Goal: Contribute content

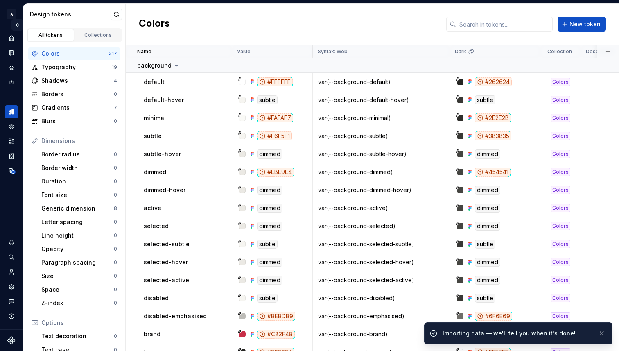
click at [14, 21] on button "Expand sidebar" at bounding box center [16, 24] width 11 height 11
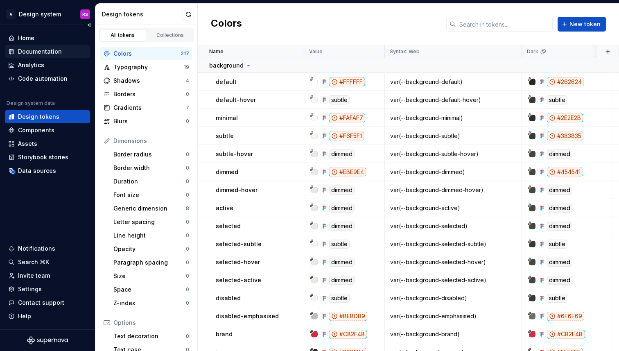
click at [45, 48] on div "Documentation" at bounding box center [40, 51] width 44 height 8
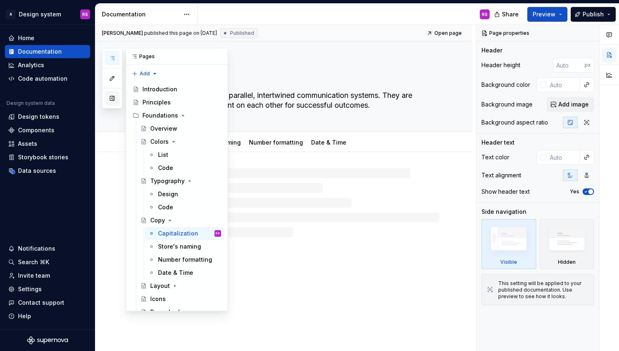
click at [111, 104] on button "button" at bounding box center [112, 98] width 15 height 15
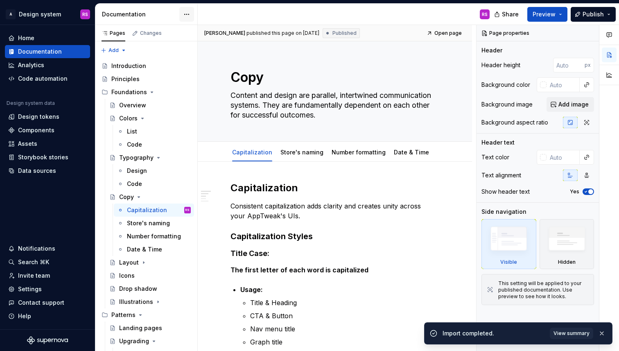
click at [183, 14] on html "A Design system RS Home Documentation Analytics Code automation Design system d…" at bounding box center [309, 175] width 619 height 351
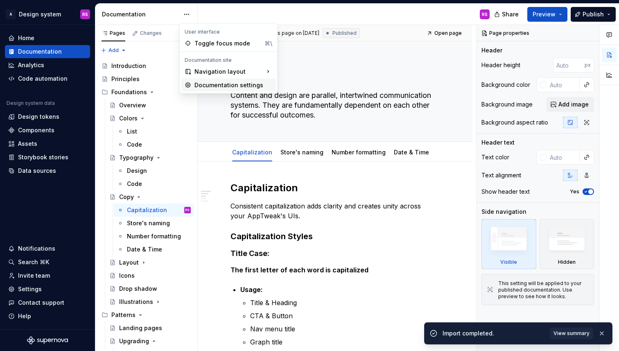
click at [200, 80] on div "Documentation settings" at bounding box center [228, 85] width 94 height 13
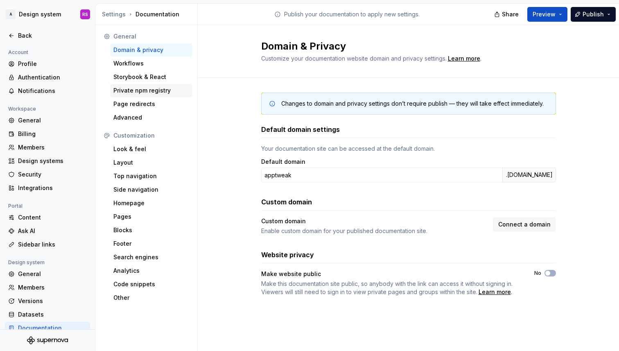
click at [173, 85] on div "Private npm registry" at bounding box center [151, 90] width 82 height 13
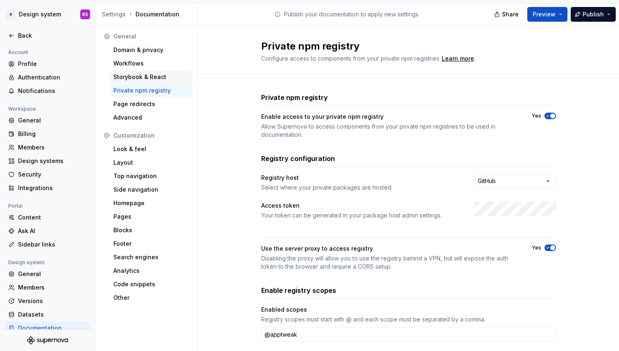
click at [170, 81] on div "Storybook & React" at bounding box center [151, 77] width 76 height 8
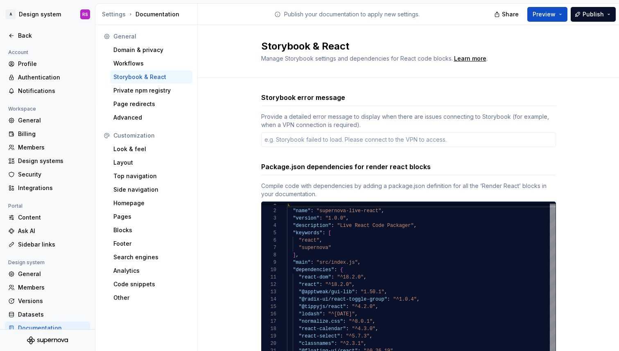
type textarea "*"
type textarea "**********"
click at [375, 292] on div "{ "name" : "supernova-live-react" , "version" : "1.0.0" , "description" : "Live…" at bounding box center [421, 347] width 269 height 295
type textarea "*"
type textarea "**********"
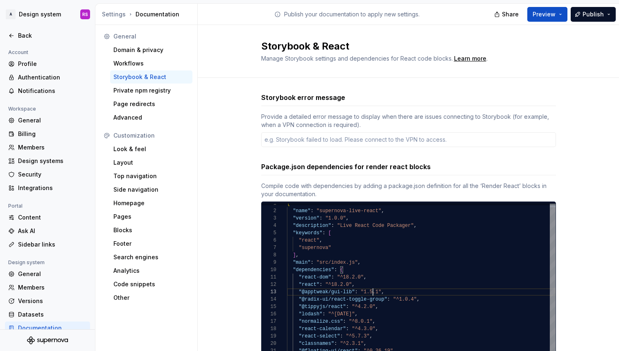
type textarea "*"
type textarea "**********"
click at [382, 292] on div "{ "name" : "supernova-live-react" , "version" : "1.0.0" , "description" : "Live…" at bounding box center [421, 347] width 269 height 295
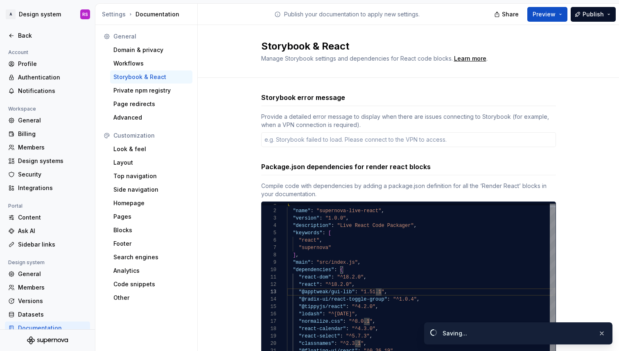
type textarea "*"
type textarea "**********"
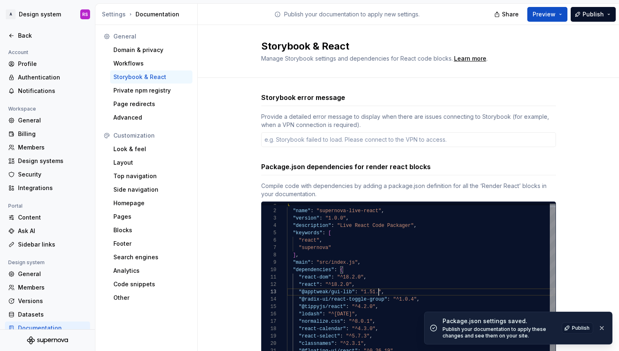
type textarea "*"
type textarea "**********"
click at [576, 210] on div "Storybook error message Provide a detailed error message to display when there …" at bounding box center [408, 303] width 421 height 450
click at [574, 328] on span "Publish" at bounding box center [581, 328] width 18 height 7
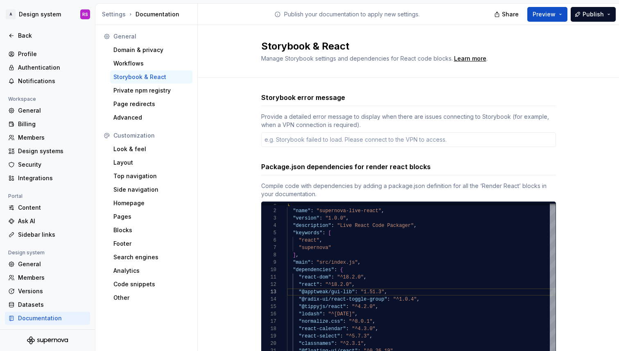
scroll to position [0, 0]
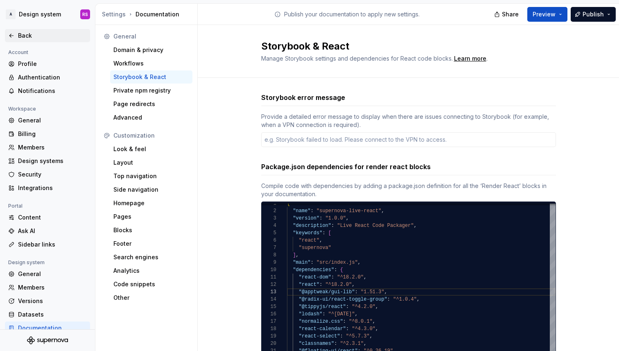
click at [43, 37] on div "Back" at bounding box center [52, 36] width 69 height 8
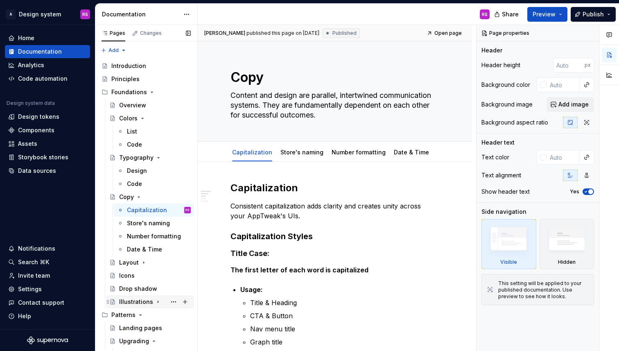
click at [136, 300] on div "Illustrations" at bounding box center [136, 302] width 34 height 8
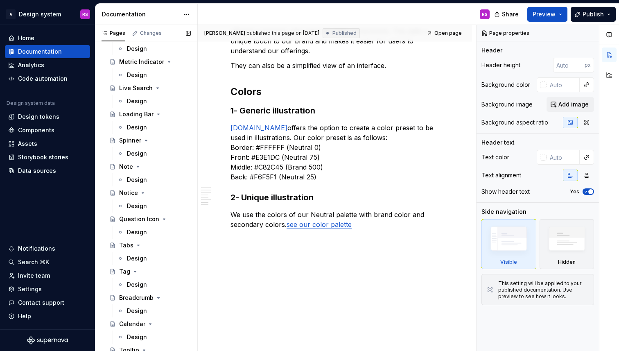
scroll to position [951, 0]
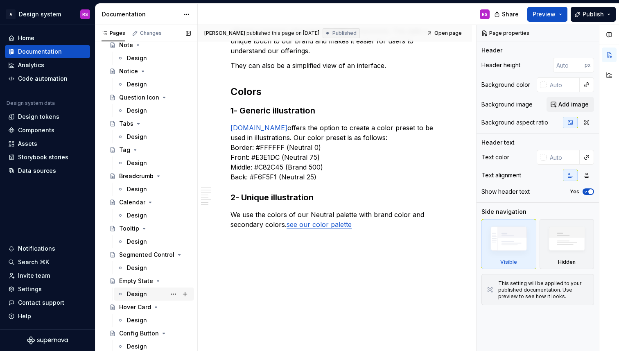
click at [148, 294] on div "Design" at bounding box center [159, 293] width 64 height 11
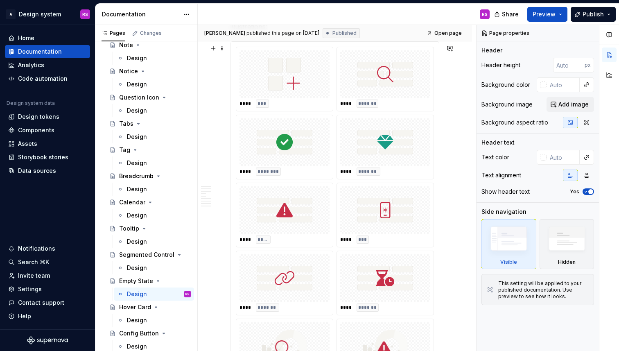
scroll to position [1688, 0]
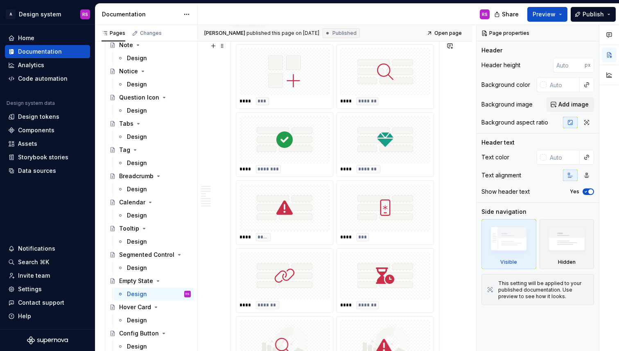
click at [366, 95] on div at bounding box center [385, 71] width 90 height 47
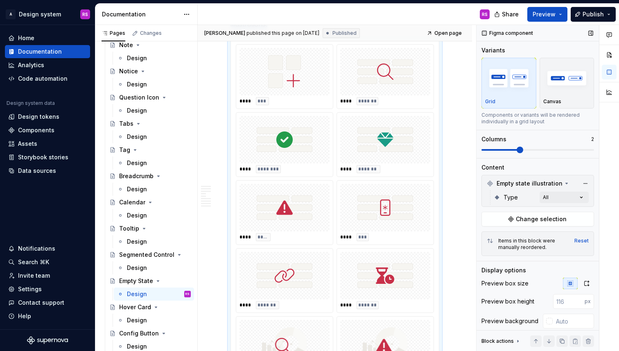
scroll to position [52, 0]
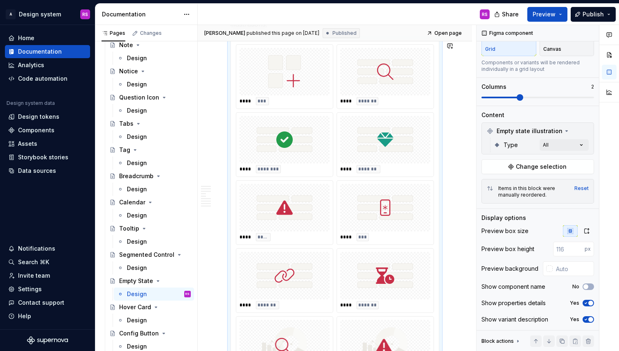
type textarea "*"
